Goal: Understand process/instructions: Learn how to perform a task or action

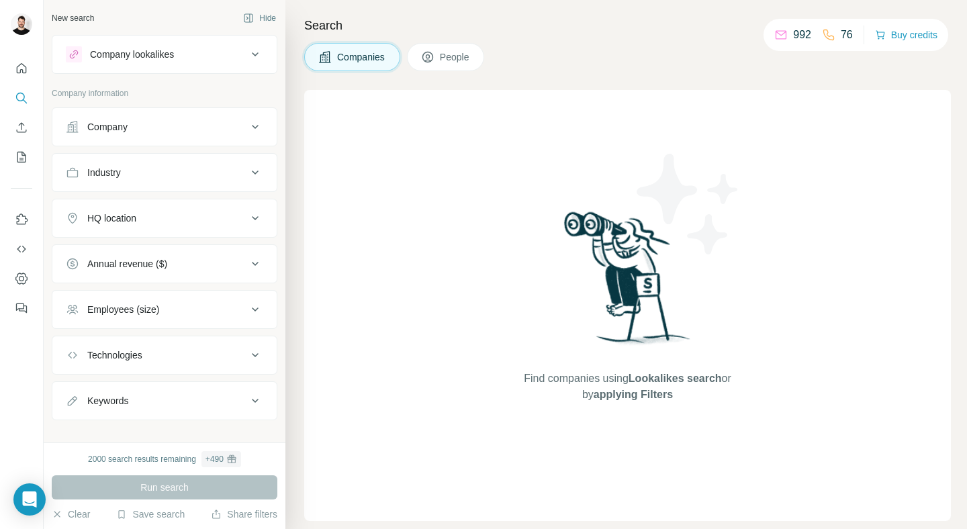
click at [732, 16] on h4 "Search" at bounding box center [627, 25] width 647 height 19
click at [795, 35] on p "992" at bounding box center [802, 35] width 18 height 16
click at [623, 32] on h4 "Search" at bounding box center [627, 25] width 647 height 19
click at [24, 283] on icon "Dashboard" at bounding box center [21, 278] width 12 height 11
click at [21, 69] on icon "Quick start" at bounding box center [22, 68] width 10 height 10
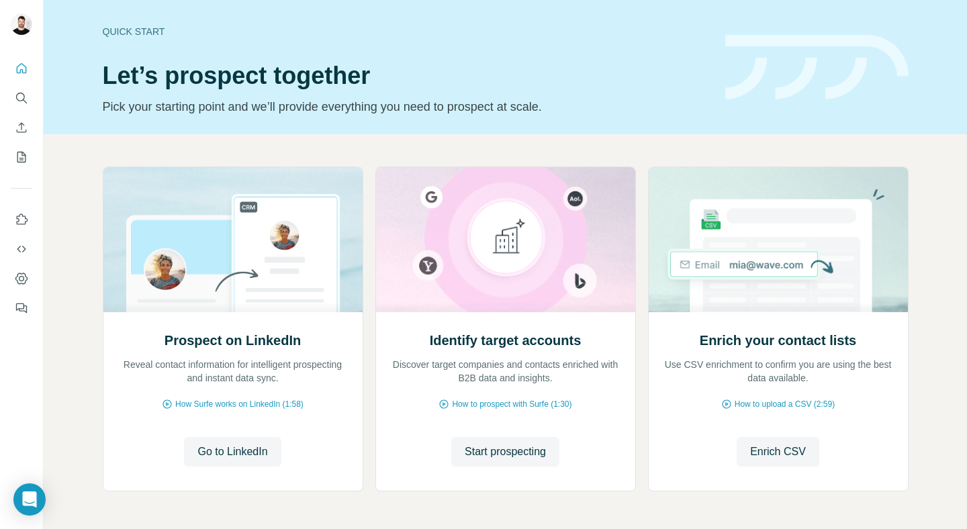
click at [89, 250] on div "Prospect on LinkedIn Reveal contact information for intelligent prospecting and…" at bounding box center [506, 355] width 924 height 443
